Goal: Task Accomplishment & Management: Use online tool/utility

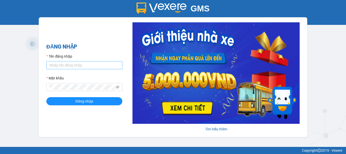
type input "E"
type input "Ẻ"
type input "É"
click at [82, 68] on input "Tên đăng nhập" at bounding box center [84, 65] width 76 height 8
type input "kiennv_hhlc.saoviet"
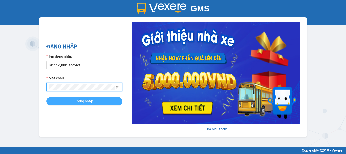
click at [99, 102] on button "Đăng nhập" at bounding box center [84, 101] width 76 height 8
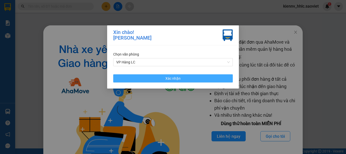
drag, startPoint x: 149, startPoint y: 79, endPoint x: 233, endPoint y: 60, distance: 86.7
click at [149, 79] on button "Xác nhận" at bounding box center [173, 78] width 120 height 8
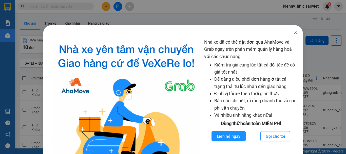
click at [289, 32] on span "Close" at bounding box center [296, 32] width 14 height 14
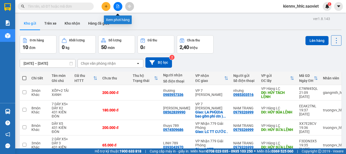
click at [117, 8] on button at bounding box center [118, 6] width 9 height 9
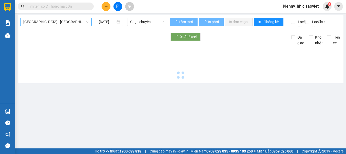
type input "[DATE]"
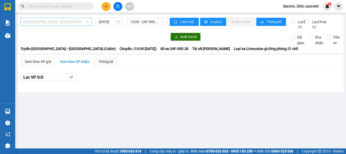
click at [79, 20] on span "[GEOGRAPHIC_DATA] - [GEOGRAPHIC_DATA] (Cabin)" at bounding box center [55, 22] width 65 height 8
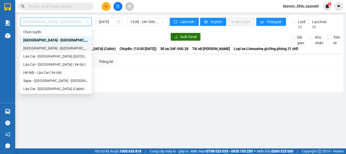
drag, startPoint x: 55, startPoint y: 50, endPoint x: 90, endPoint y: 25, distance: 42.8
click at [55, 49] on div "[GEOGRAPHIC_DATA] - [GEOGRAPHIC_DATA] ([GEOGRAPHIC_DATA])" at bounding box center [55, 48] width 65 height 6
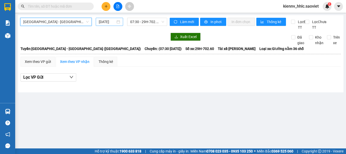
click at [114, 21] on input "[DATE]" at bounding box center [107, 22] width 17 height 6
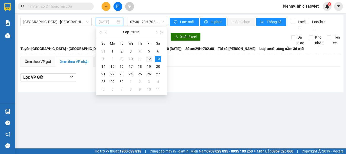
click at [148, 57] on div "12" at bounding box center [149, 59] width 6 height 6
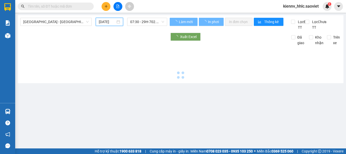
type input "[DATE]"
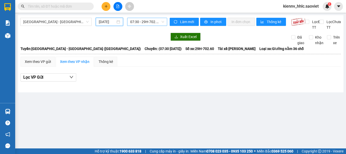
click at [141, 24] on span "07:30 - 29H-702.60" at bounding box center [147, 22] width 34 height 8
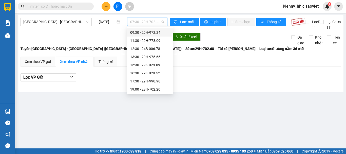
scroll to position [41, 0]
click at [147, 71] on div "19:00 - 29H-702.20" at bounding box center [150, 73] width 40 height 6
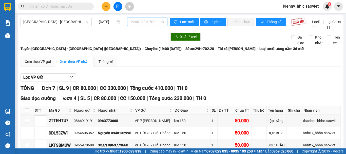
click at [141, 21] on span "19:00 - 29H-702.20" at bounding box center [147, 22] width 34 height 8
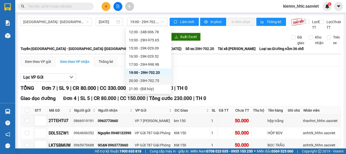
click at [234, 76] on div "Xem theo VP gửi Xem theo VP nhận Thống kê Lọc VP Gửi TỔNG Đơn 7 | SL 9 | CR 80…" at bounding box center [181, 156] width 320 height 200
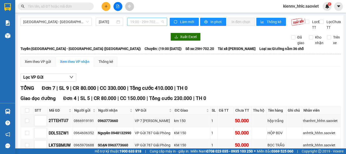
drag, startPoint x: 156, startPoint y: 23, endPoint x: 146, endPoint y: 35, distance: 15.6
click at [156, 23] on span "19:00 - 29H-702.20" at bounding box center [147, 22] width 34 height 8
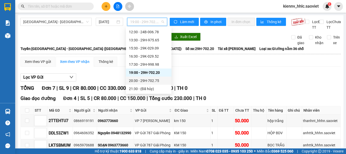
click at [140, 78] on div "20:30 - 29H-702.75" at bounding box center [149, 81] width 40 height 6
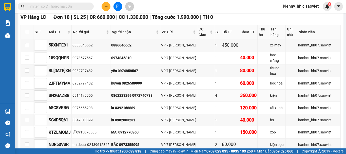
scroll to position [159, 0]
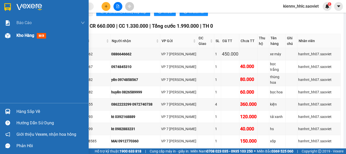
click at [24, 38] on div "Kho hàng mới" at bounding box center [32, 35] width 32 height 6
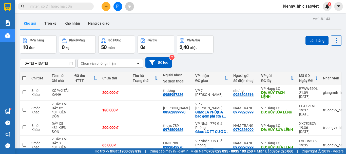
click at [120, 7] on button at bounding box center [118, 6] width 9 height 9
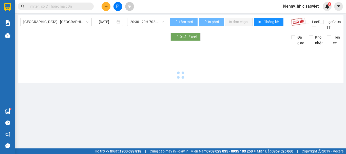
click at [84, 23] on span "[GEOGRAPHIC_DATA] - [GEOGRAPHIC_DATA] (Cabin)" at bounding box center [55, 22] width 65 height 8
type input "[DATE]"
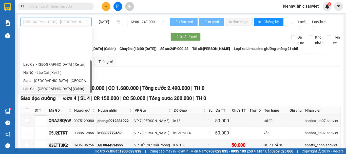
scroll to position [41, 0]
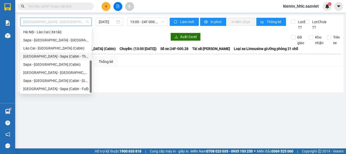
click at [62, 57] on div "[GEOGRAPHIC_DATA] - Sapa (Cabin - Thăng Long)" at bounding box center [55, 56] width 65 height 6
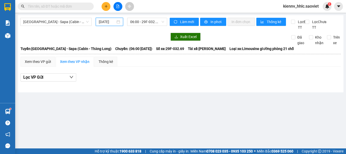
click at [110, 23] on input "[DATE]" at bounding box center [107, 22] width 17 height 6
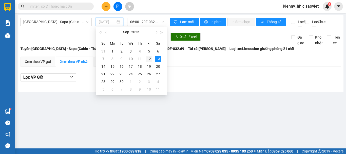
click at [148, 60] on div "12" at bounding box center [149, 59] width 6 height 6
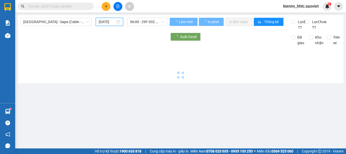
type input "[DATE]"
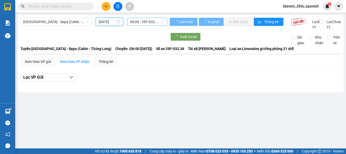
click at [143, 18] on span "06:00 - 29F-032.38" at bounding box center [147, 22] width 34 height 8
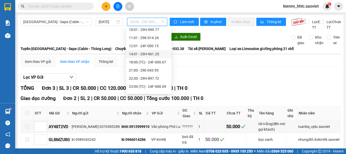
scroll to position [81, 0]
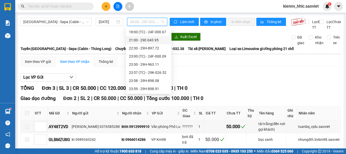
click at [149, 40] on div "21:00 - 29E-043.95" at bounding box center [149, 40] width 40 height 6
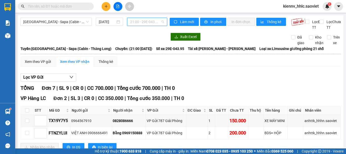
click at [143, 23] on span "21:00 - 29E-043.95" at bounding box center [147, 22] width 34 height 8
click at [71, 22] on span "[GEOGRAPHIC_DATA] - Sapa (Cabin - Thăng Long)" at bounding box center [55, 22] width 65 height 8
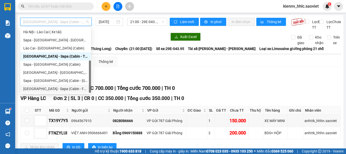
click at [61, 89] on div "[GEOGRAPHIC_DATA] - Sapa (Cabin - Full)" at bounding box center [55, 89] width 65 height 6
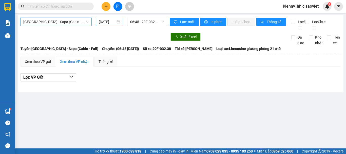
click at [103, 26] on div "[DATE]" at bounding box center [109, 22] width 27 height 8
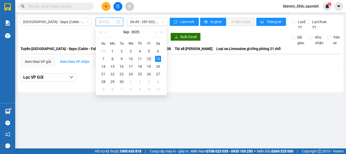
click at [150, 58] on div "12" at bounding box center [149, 59] width 6 height 6
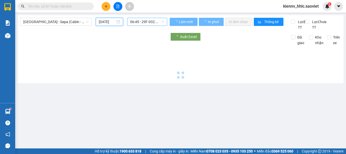
type input "[DATE]"
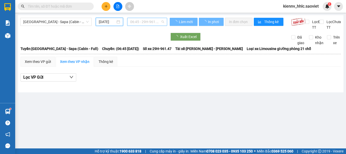
scroll to position [8, 0]
click at [149, 25] on span "06:45 - 29H-961.47" at bounding box center [147, 22] width 34 height 8
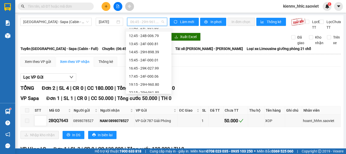
scroll to position [73, 0]
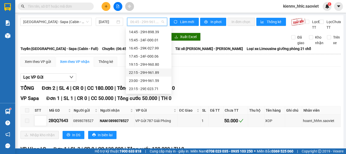
click at [147, 70] on div "22:15 - 29H-961.89" at bounding box center [149, 73] width 40 height 6
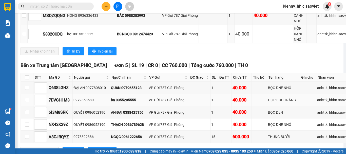
scroll to position [811, 0]
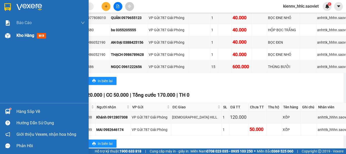
click at [25, 31] on div "Kho hàng mới" at bounding box center [50, 35] width 68 height 13
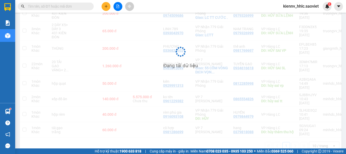
scroll to position [114, 0]
